Goal: Information Seeking & Learning: Learn about a topic

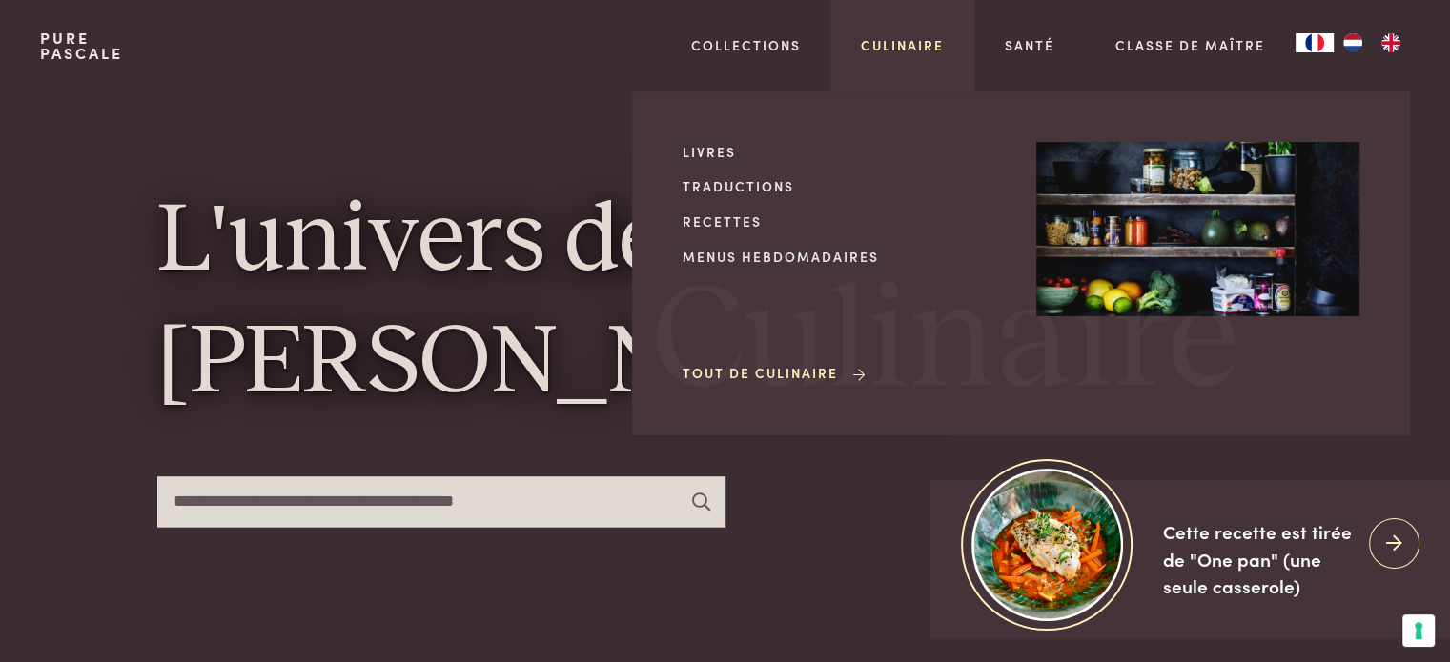
click at [926, 49] on link "Culinaire" at bounding box center [902, 45] width 83 height 20
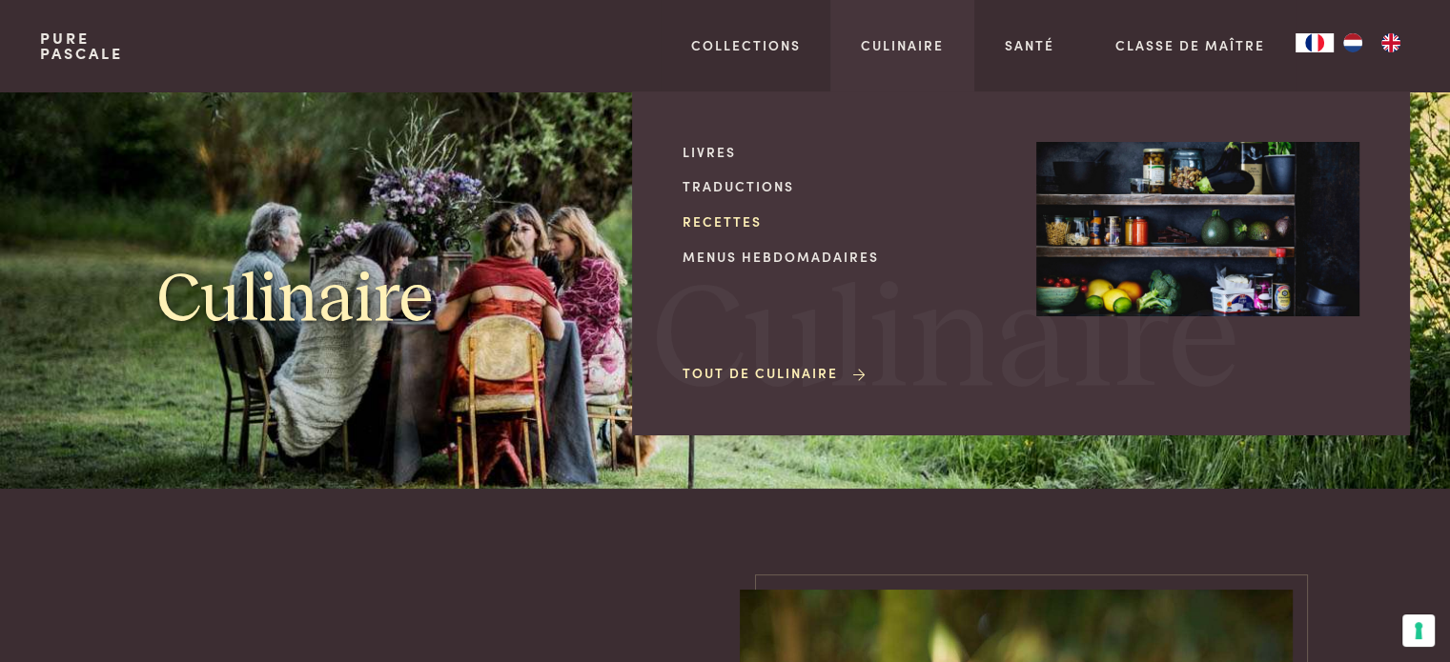
click at [743, 219] on link "Recettes" at bounding box center [843, 222] width 323 height 20
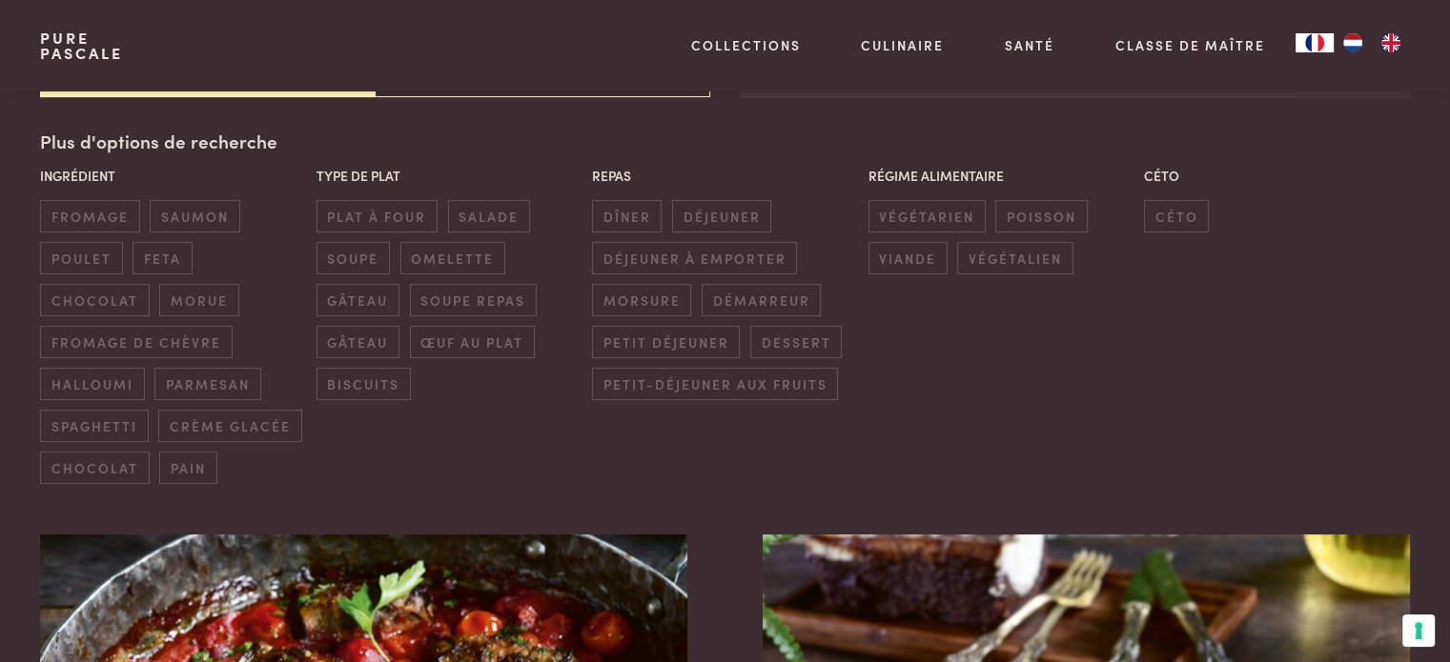
scroll to position [477, 0]
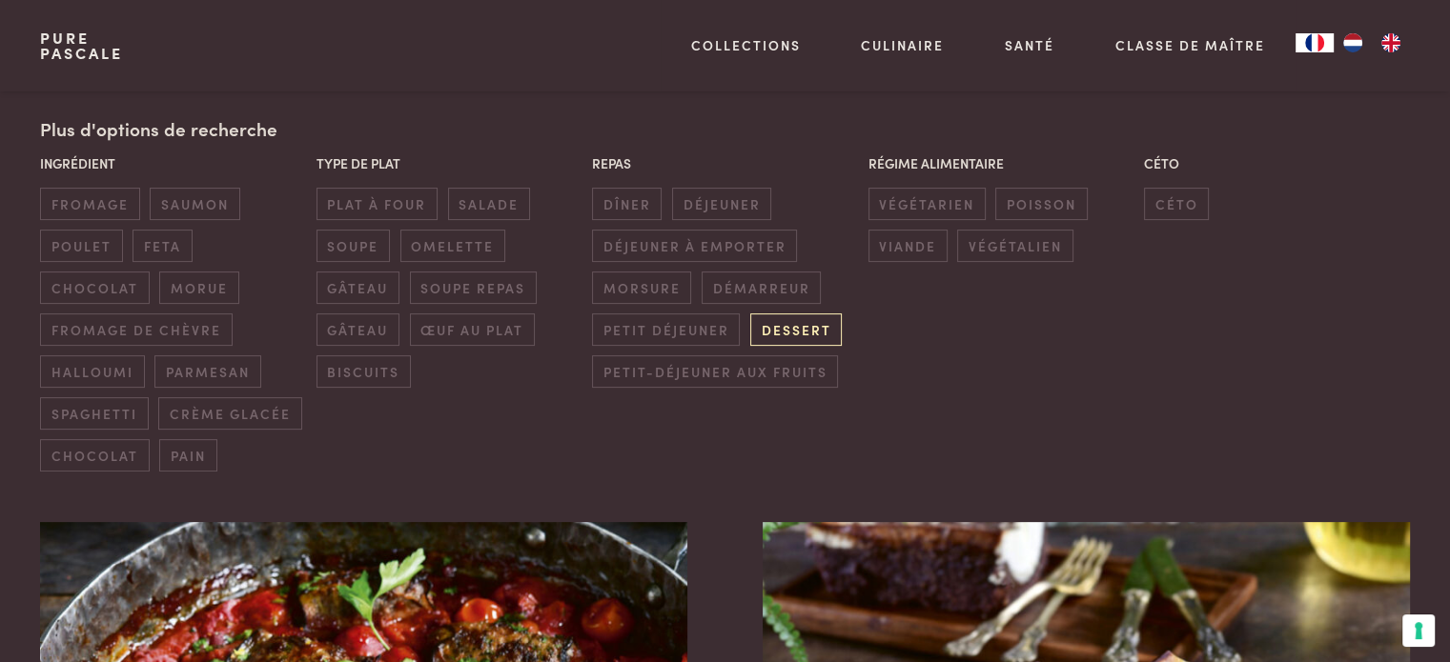
click at [791, 327] on span "dessert" at bounding box center [796, 329] width 92 height 31
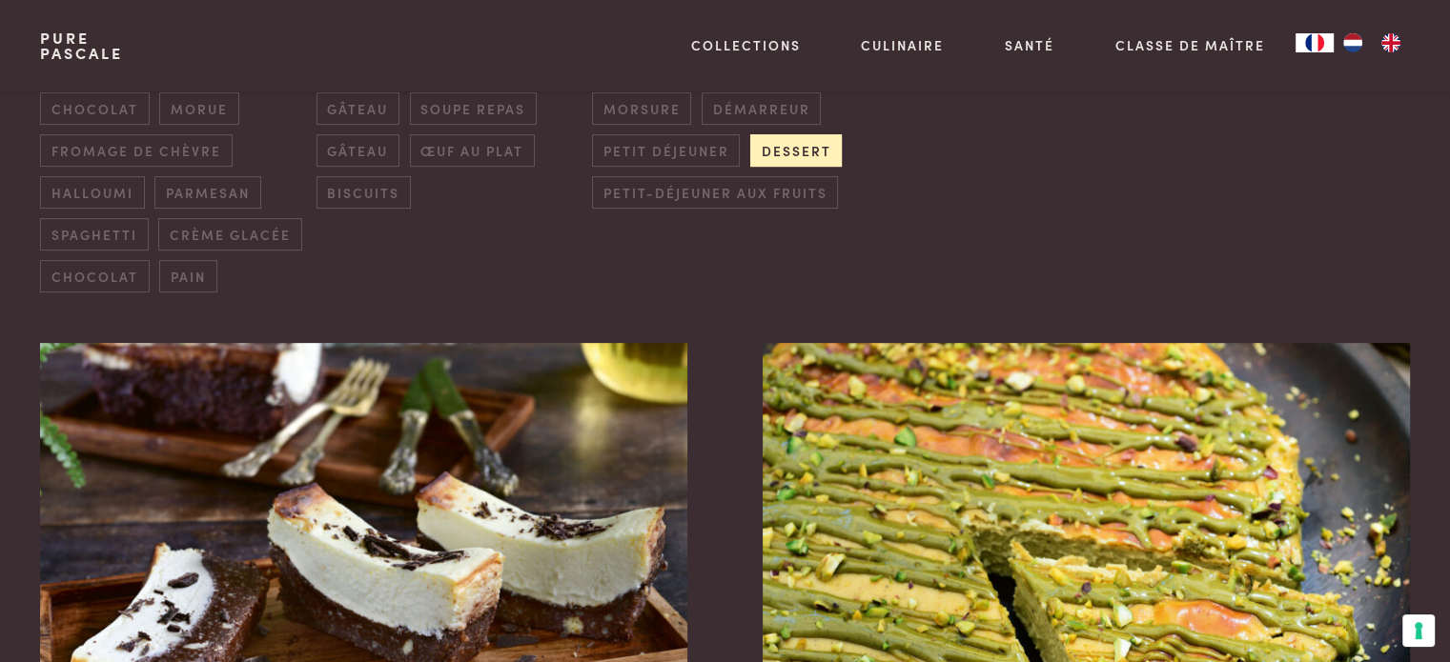
scroll to position [846, 0]
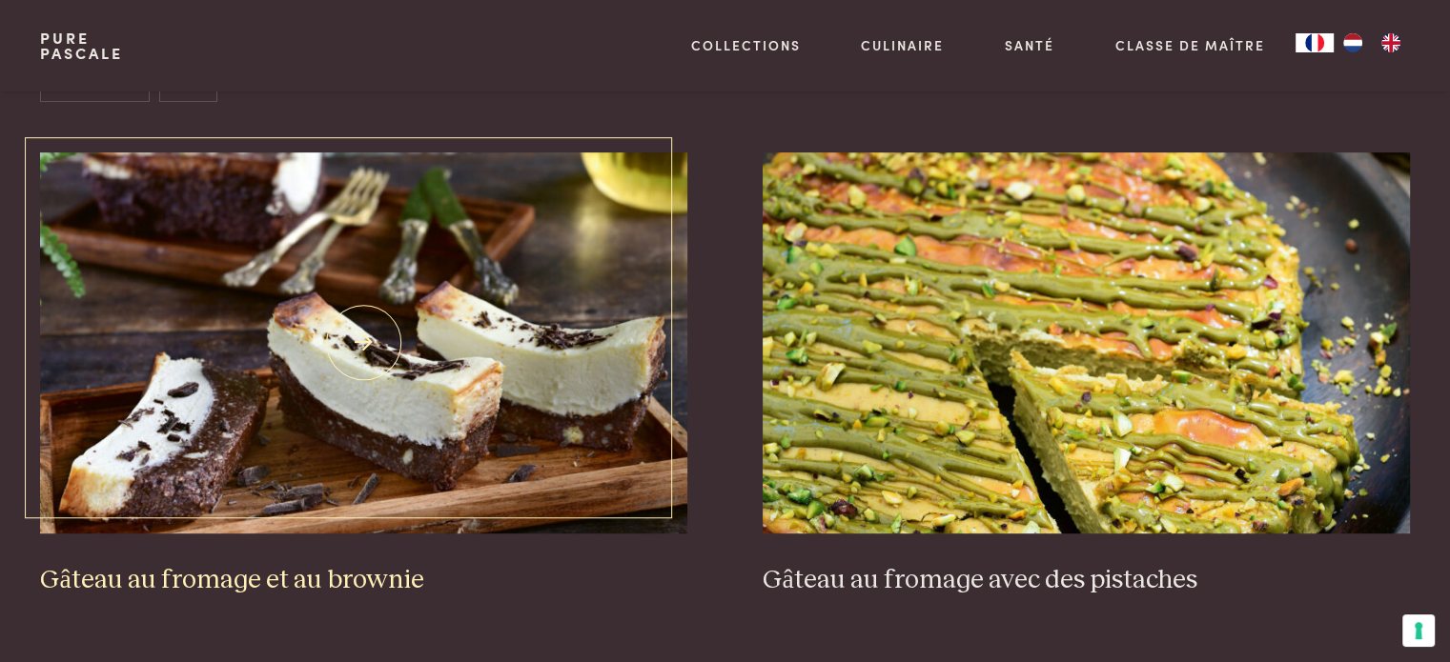
click at [381, 324] on img at bounding box center [363, 343] width 646 height 381
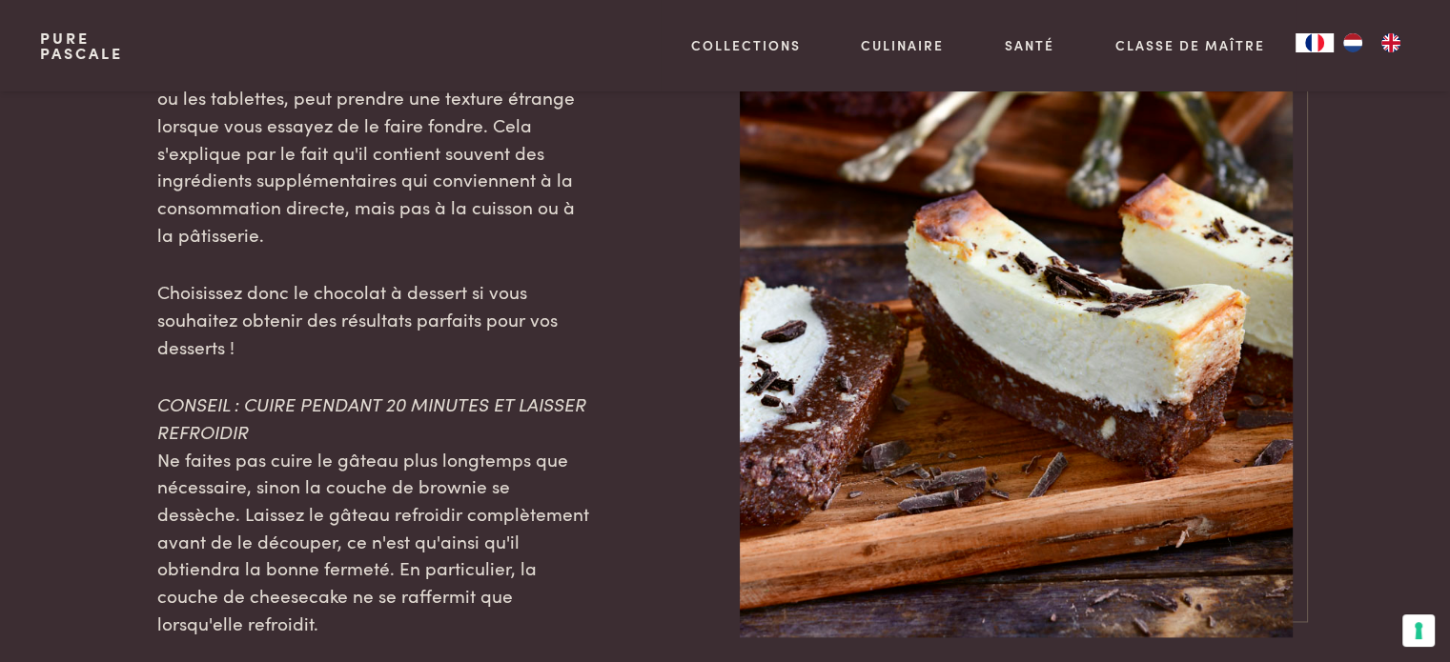
scroll to position [2383, 0]
